Goal: Transaction & Acquisition: Purchase product/service

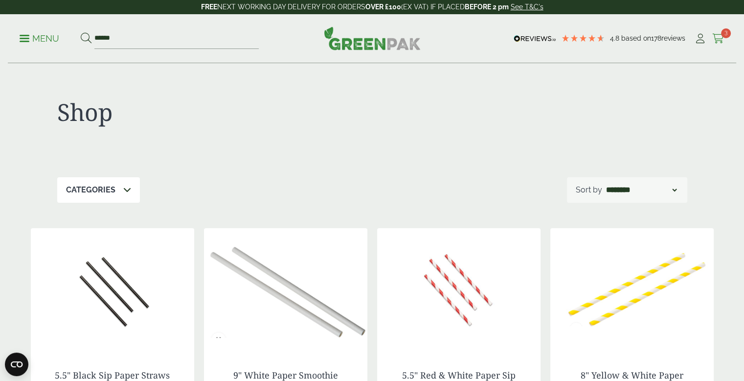
click at [717, 42] on icon at bounding box center [718, 39] width 12 height 10
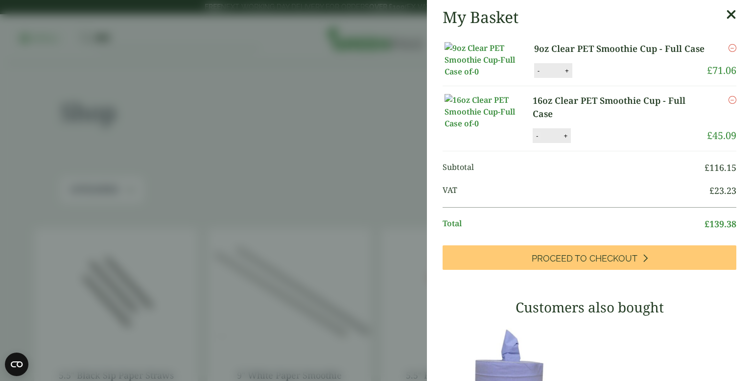
click at [535, 140] on button "-" at bounding box center [537, 136] width 8 height 8
type input "*"
click at [595, 143] on button "Update" at bounding box center [596, 136] width 49 height 15
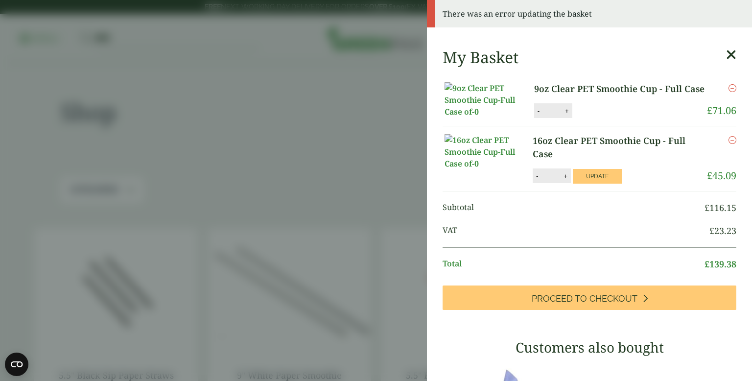
click at [726, 59] on icon at bounding box center [731, 55] width 10 height 14
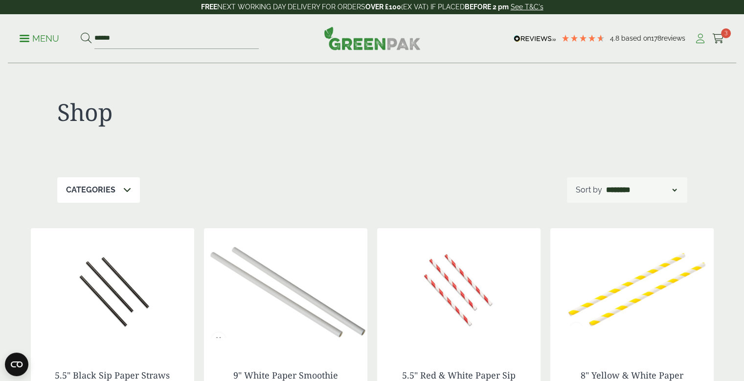
click at [699, 40] on icon at bounding box center [700, 39] width 12 height 10
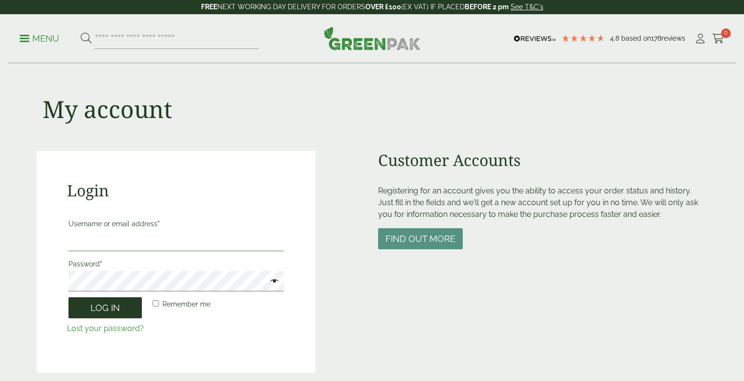
type input "**********"
click at [115, 305] on button "Log in" at bounding box center [104, 307] width 73 height 21
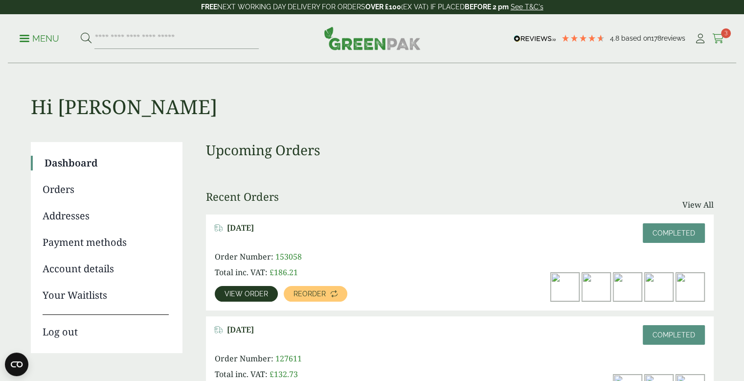
click at [720, 38] on icon at bounding box center [718, 39] width 12 height 10
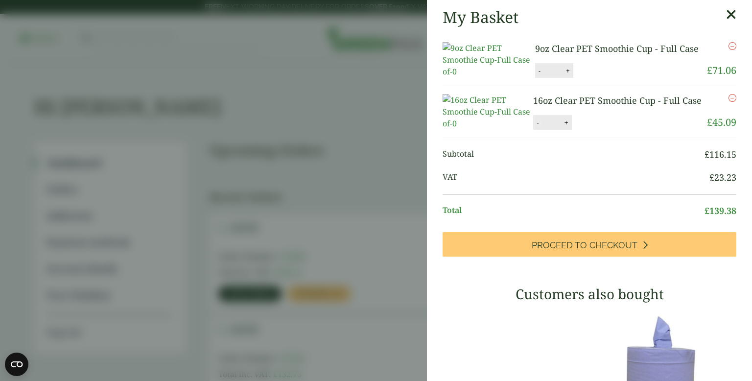
click at [536, 127] on button "-" at bounding box center [537, 122] width 8 height 8
click at [604, 130] on button "Update" at bounding box center [597, 122] width 49 height 15
type input "*"
click at [728, 102] on icon "Remove this item" at bounding box center [732, 98] width 8 height 8
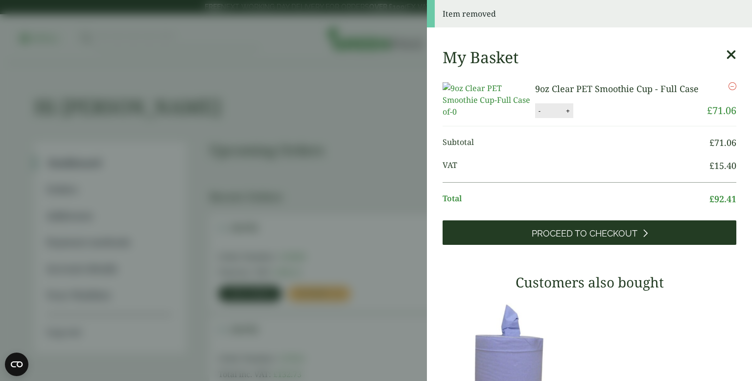
click at [583, 239] on span "Proceed to Checkout" at bounding box center [584, 233] width 106 height 11
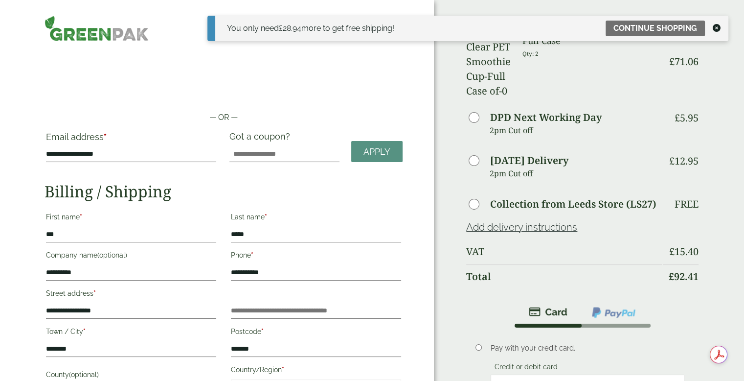
click at [715, 26] on icon at bounding box center [717, 28] width 8 height 8
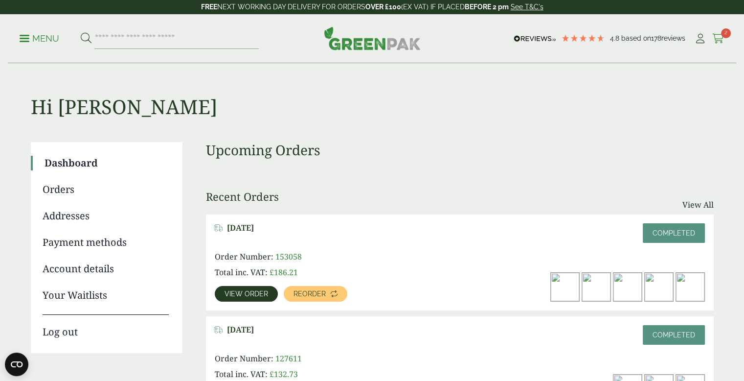
click at [718, 40] on icon at bounding box center [718, 39] width 12 height 10
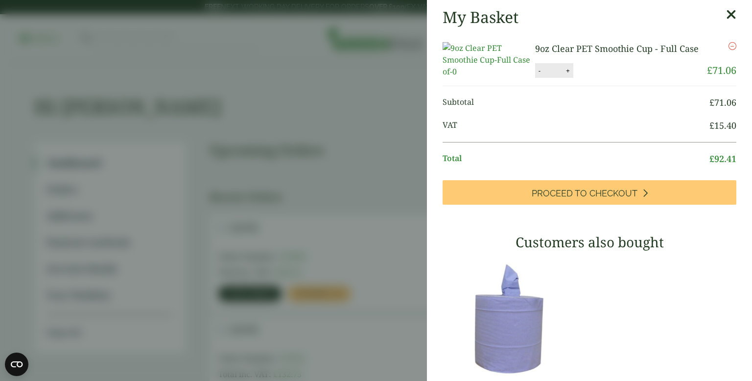
click at [113, 81] on aside "My Basket 9oz Clear PET Smoothie Cup - Full Case 9oz Clear PET Smoothie Cup - F…" at bounding box center [376, 190] width 752 height 381
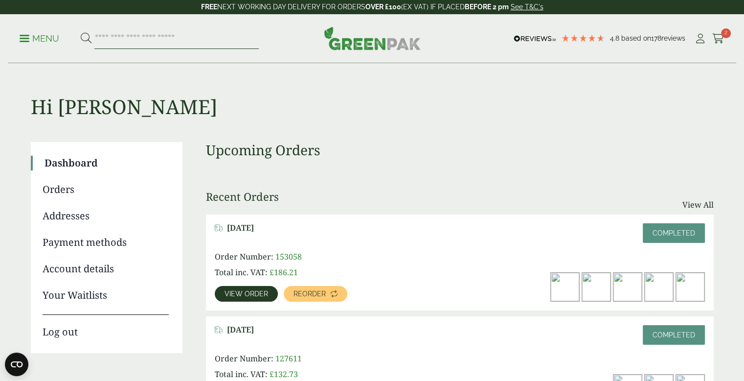
click at [247, 40] on input "search" at bounding box center [176, 38] width 164 height 21
type input "****"
click at [81, 32] on button at bounding box center [86, 38] width 11 height 13
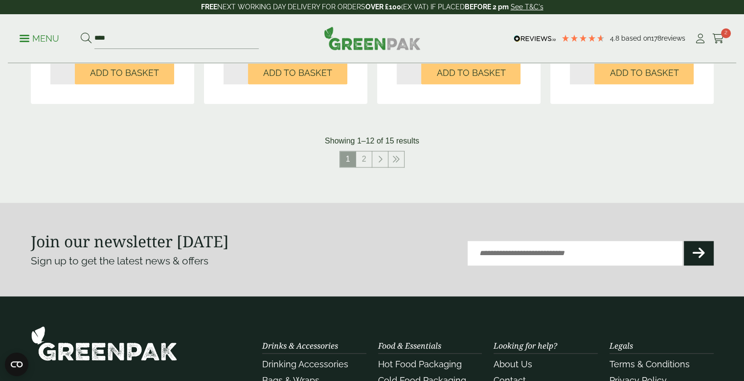
scroll to position [1076, 0]
click at [360, 163] on link "2" at bounding box center [364, 159] width 16 height 16
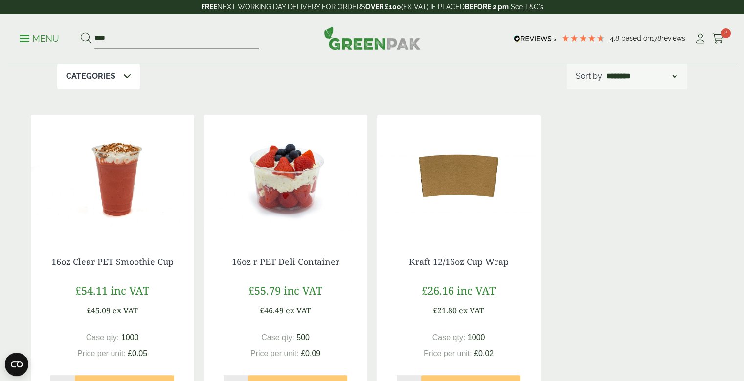
scroll to position [196, 0]
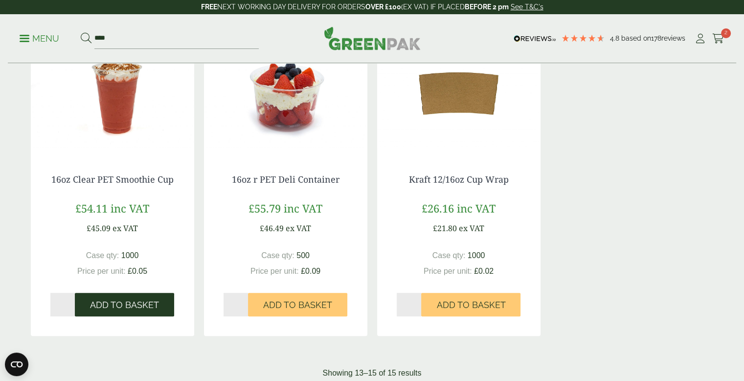
click at [155, 310] on button "Add to Basket" at bounding box center [124, 304] width 99 height 23
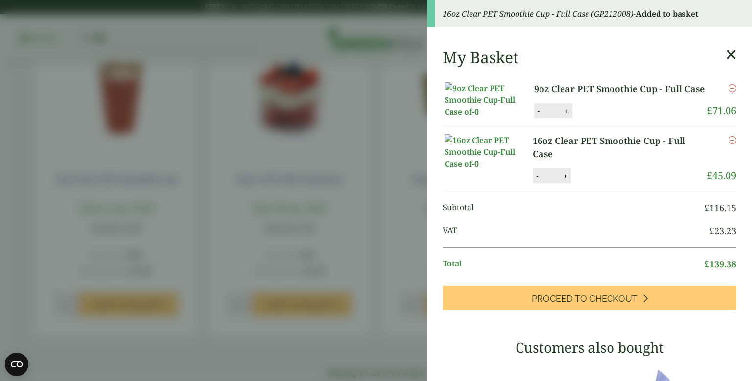
click at [384, 94] on aside "16oz Clear PET Smoothie Cup - Full Case (GP212008) - Added to basket My Basket …" at bounding box center [376, 190] width 752 height 381
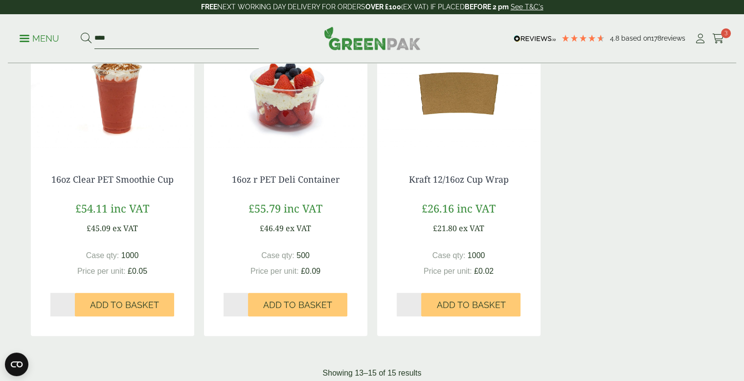
click at [213, 38] on input "****" at bounding box center [176, 38] width 164 height 21
type input "****"
click at [81, 32] on button at bounding box center [86, 38] width 11 height 13
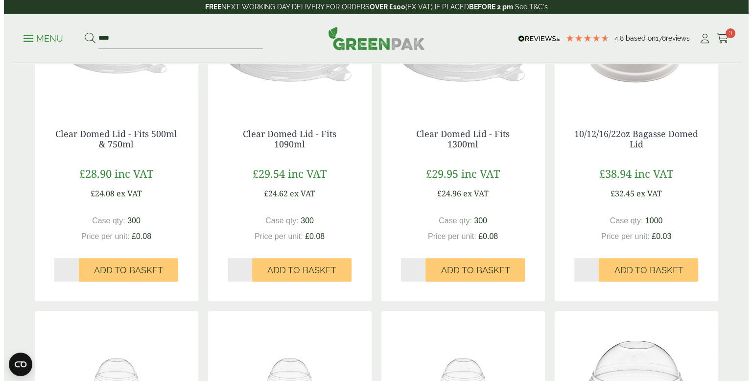
scroll to position [196, 0]
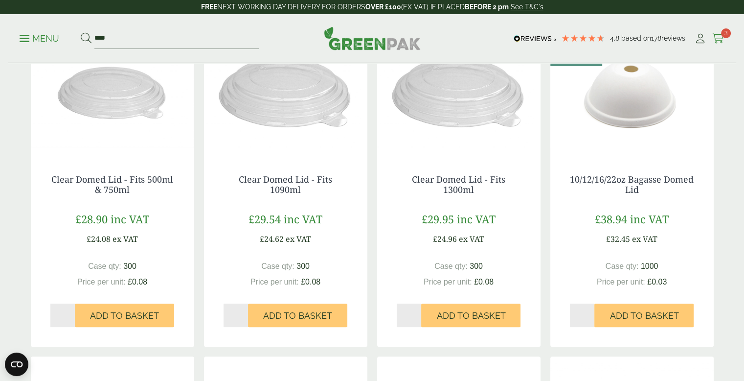
click at [717, 36] on icon at bounding box center [718, 39] width 12 height 10
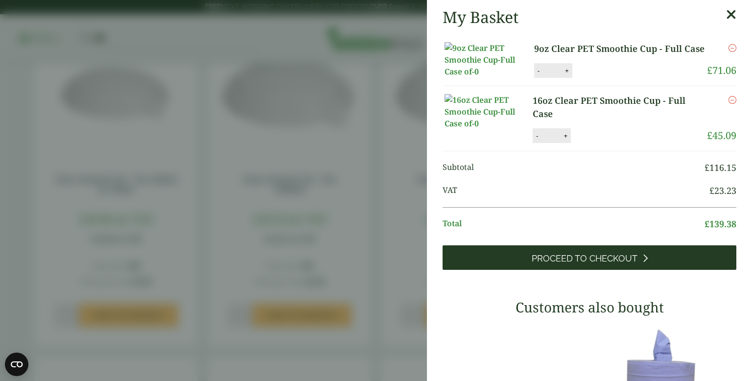
click at [606, 264] on span "Proceed to Checkout" at bounding box center [584, 258] width 106 height 11
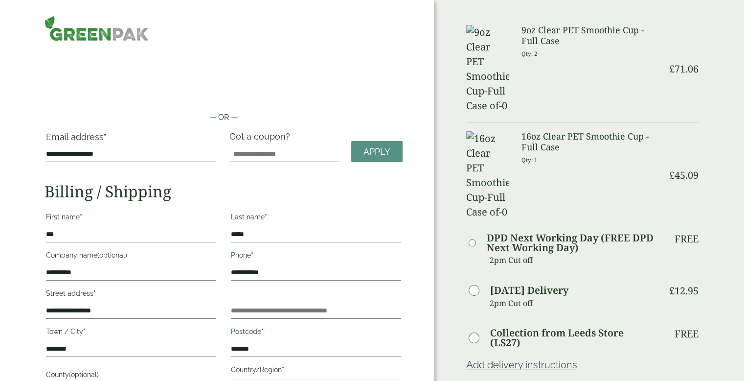
click at [76, 30] on img at bounding box center [97, 28] width 104 height 25
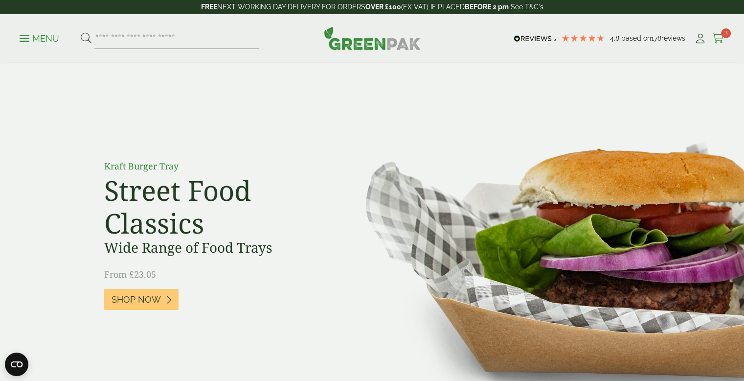
click at [724, 38] on span "3" at bounding box center [726, 33] width 10 height 10
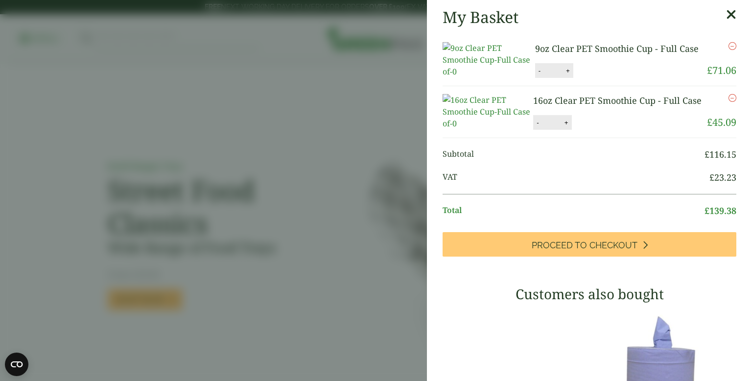
click at [728, 102] on icon "Remove this item" at bounding box center [732, 98] width 8 height 8
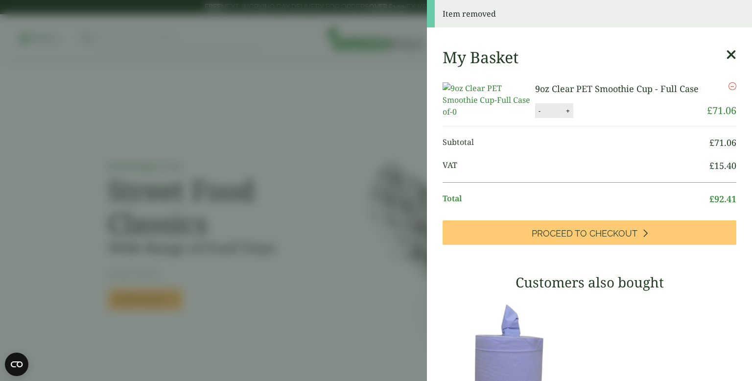
click at [563, 115] on button "+" at bounding box center [568, 111] width 10 height 8
type input "*"
click at [602, 118] on button "Update" at bounding box center [599, 111] width 49 height 15
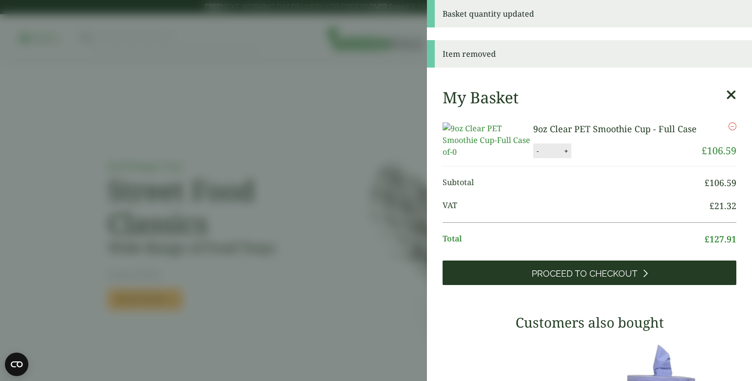
click at [586, 279] on span "Proceed to Checkout" at bounding box center [584, 273] width 106 height 11
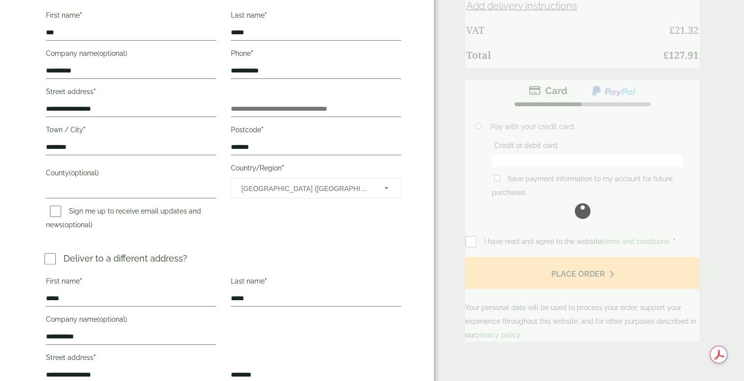
scroll to position [342, 0]
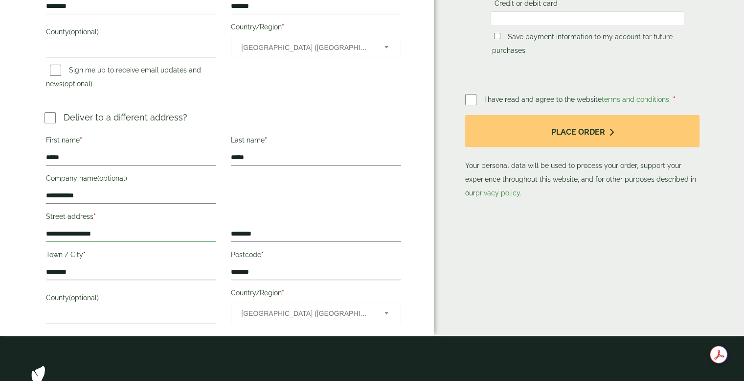
click at [118, 231] on input "**********" at bounding box center [131, 234] width 170 height 16
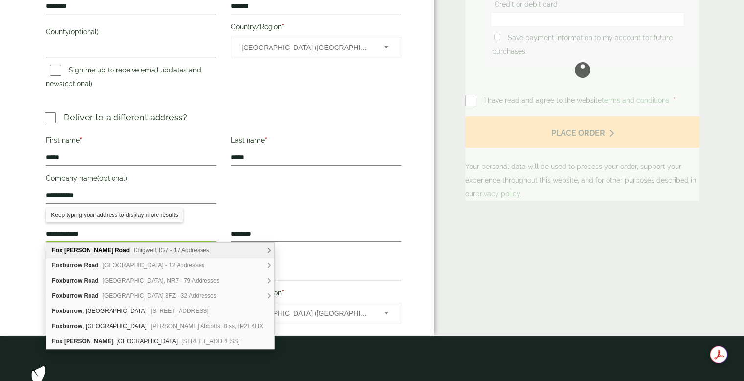
click at [142, 249] on span "Chigwell, IG7 - 17 Addresses" at bounding box center [172, 250] width 76 height 7
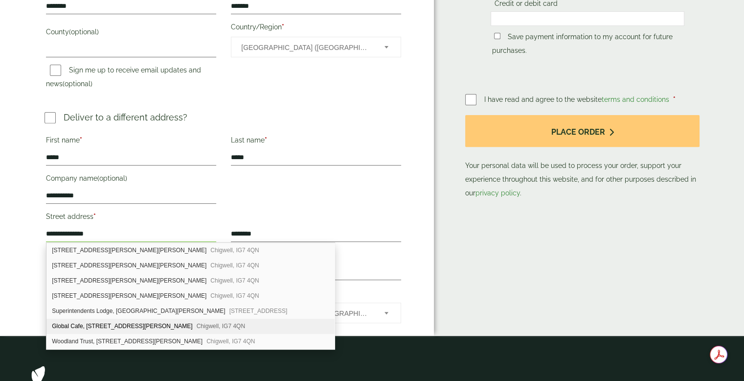
click at [124, 324] on div "Global Cafe, 1 Fox Burrow Road Chigwell, IG7 4QN" at bounding box center [190, 326] width 288 height 15
type input "**********"
type input "********"
type input "*******"
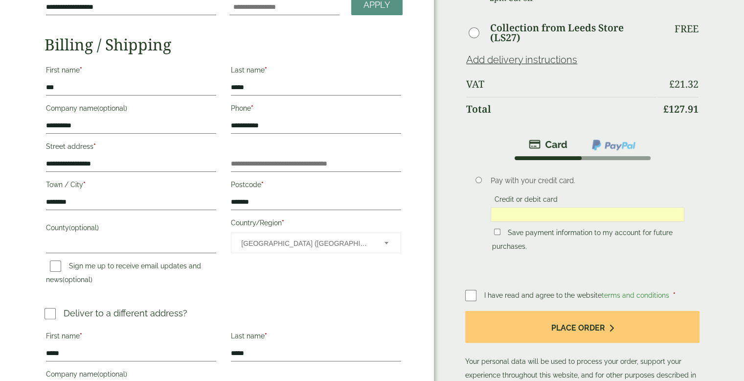
scroll to position [245, 0]
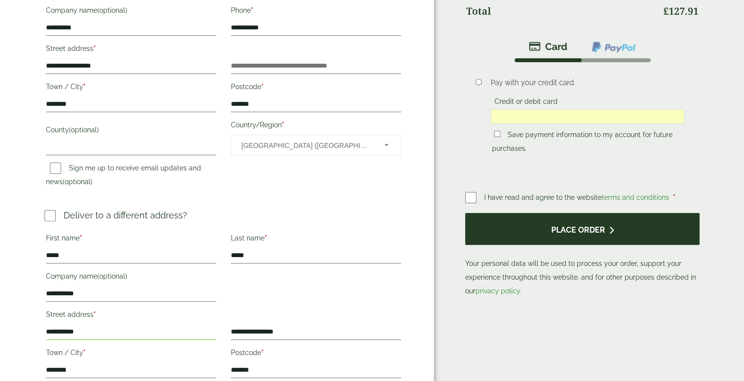
click at [562, 225] on button "Place order" at bounding box center [582, 229] width 234 height 32
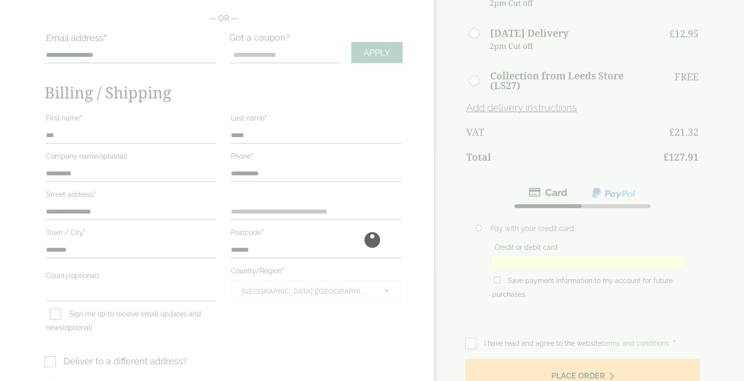
scroll to position [49, 0]
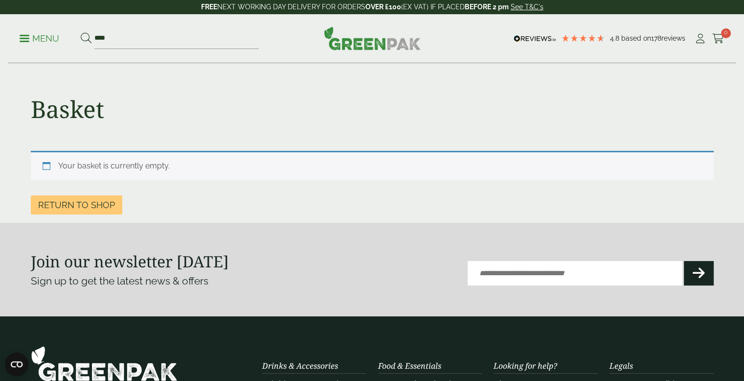
type input "****"
click at [81, 32] on button at bounding box center [86, 38] width 11 height 13
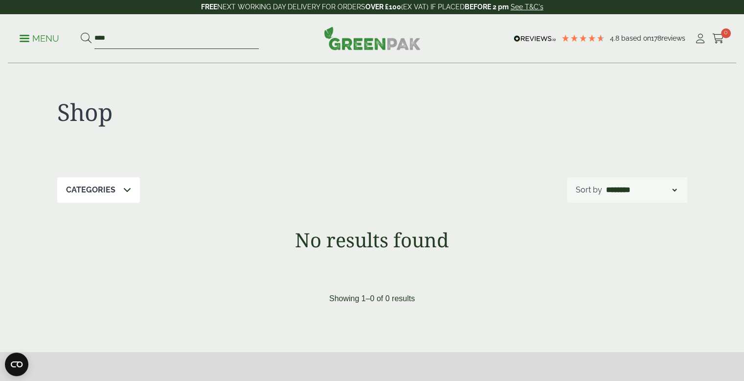
click at [113, 38] on input "****" at bounding box center [176, 38] width 164 height 21
type input "*****"
click at [81, 32] on button at bounding box center [86, 38] width 11 height 13
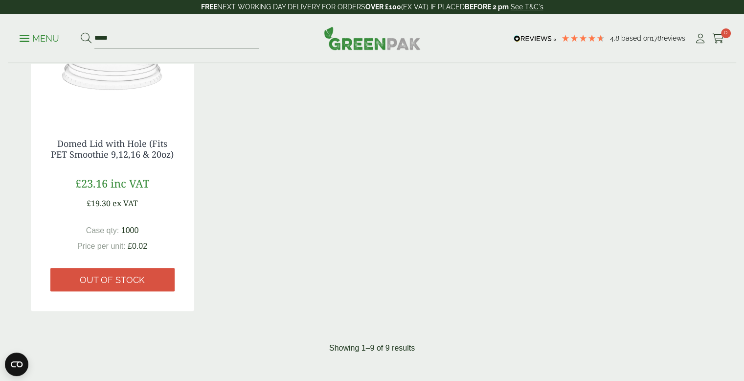
scroll to position [881, 0]
click at [132, 90] on img at bounding box center [112, 56] width 163 height 122
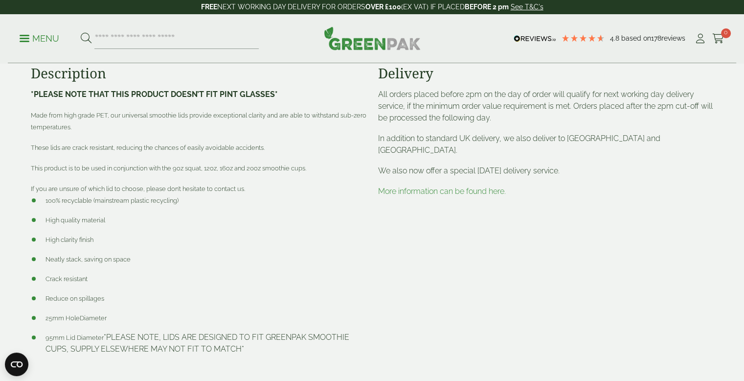
scroll to position [489, 0]
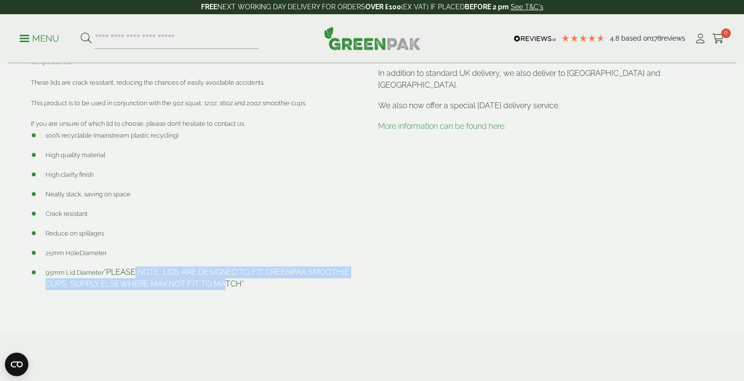
drag, startPoint x: 134, startPoint y: 269, endPoint x: 226, endPoint y: 285, distance: 93.0
click at [226, 285] on li "95mm Lid Diameter *PLEASE NOTE, LIDS ARE DESIGNED TO FIT GREENPAK SMOOTHIE CUPS…" at bounding box center [199, 277] width 336 height 23
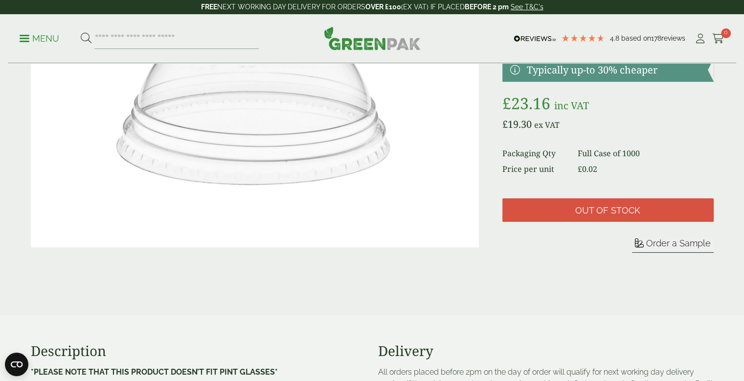
scroll to position [0, 0]
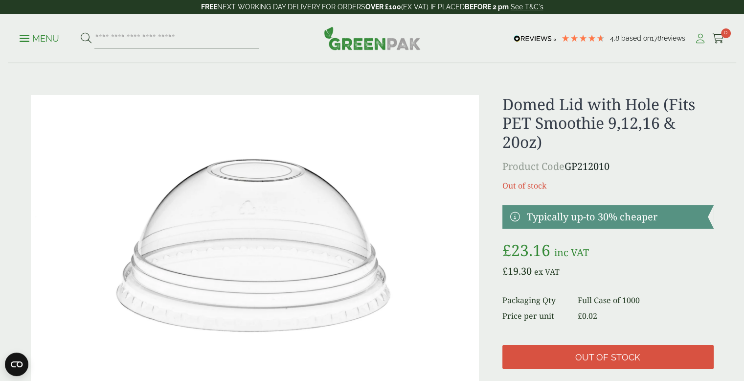
click at [698, 40] on icon at bounding box center [700, 39] width 12 height 10
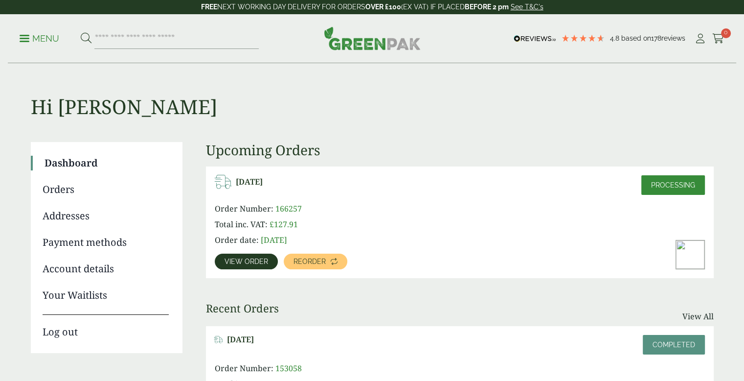
click at [255, 262] on span "View order" at bounding box center [247, 261] width 44 height 7
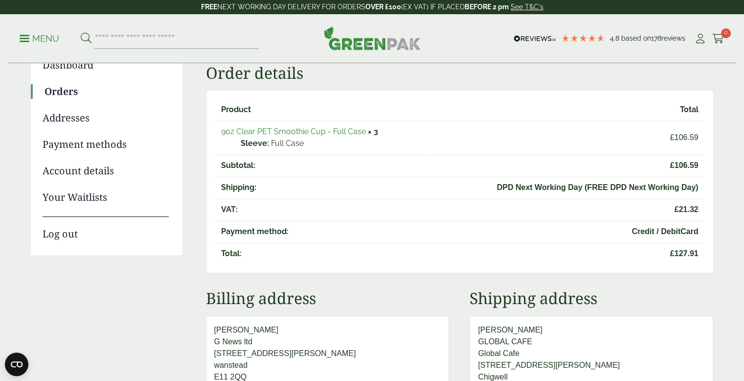
drag, startPoint x: 74, startPoint y: 314, endPoint x: 107, endPoint y: 240, distance: 80.6
click at [74, 314] on div "Dashboard Orders Addresses Payment methods Account details Your Waitlists Log o…" at bounding box center [372, 241] width 683 height 394
